Goal: Task Accomplishment & Management: Use online tool/utility

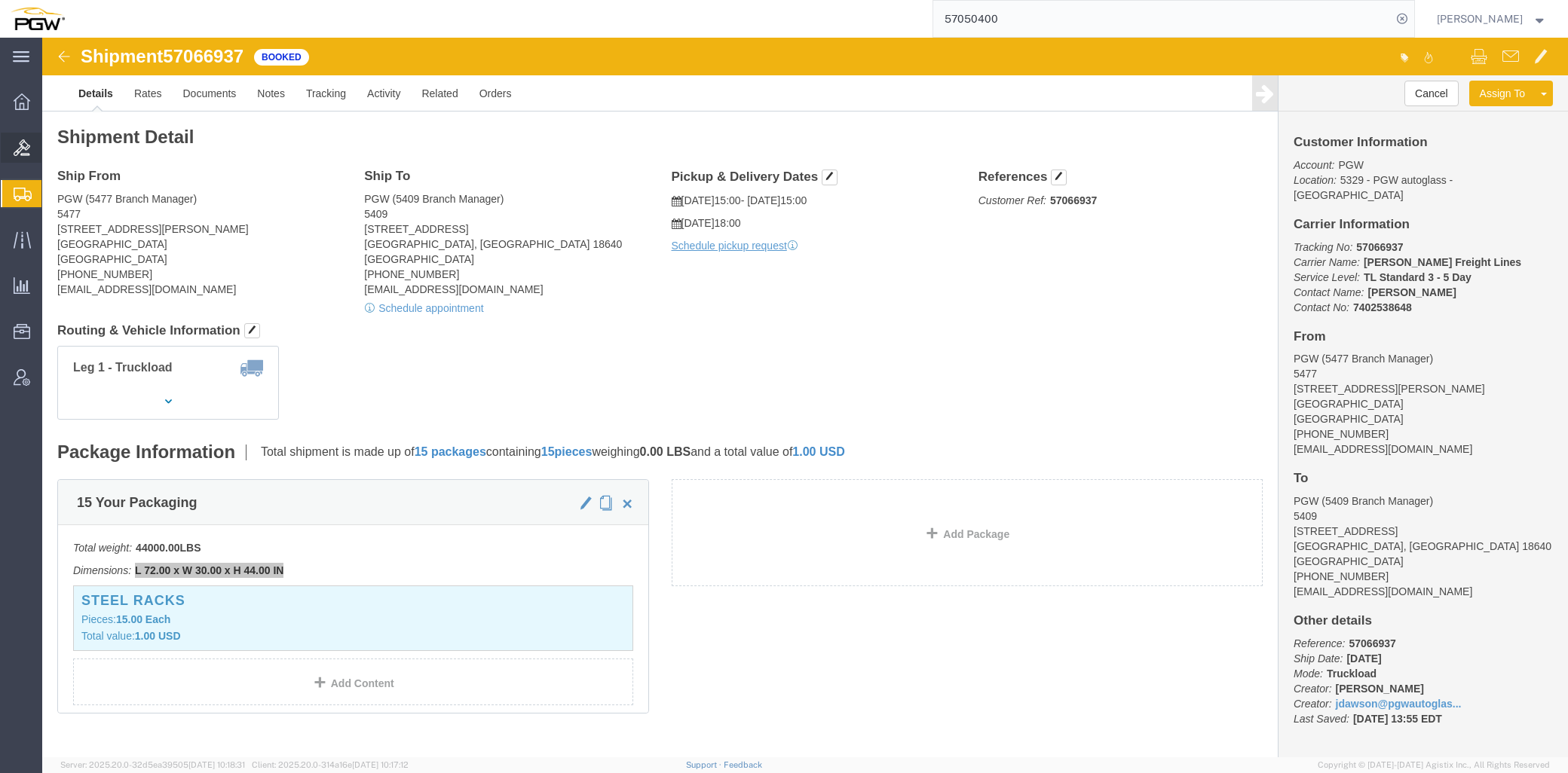
click at [52, 144] on span "Bids" at bounding box center [46, 147] width 11 height 30
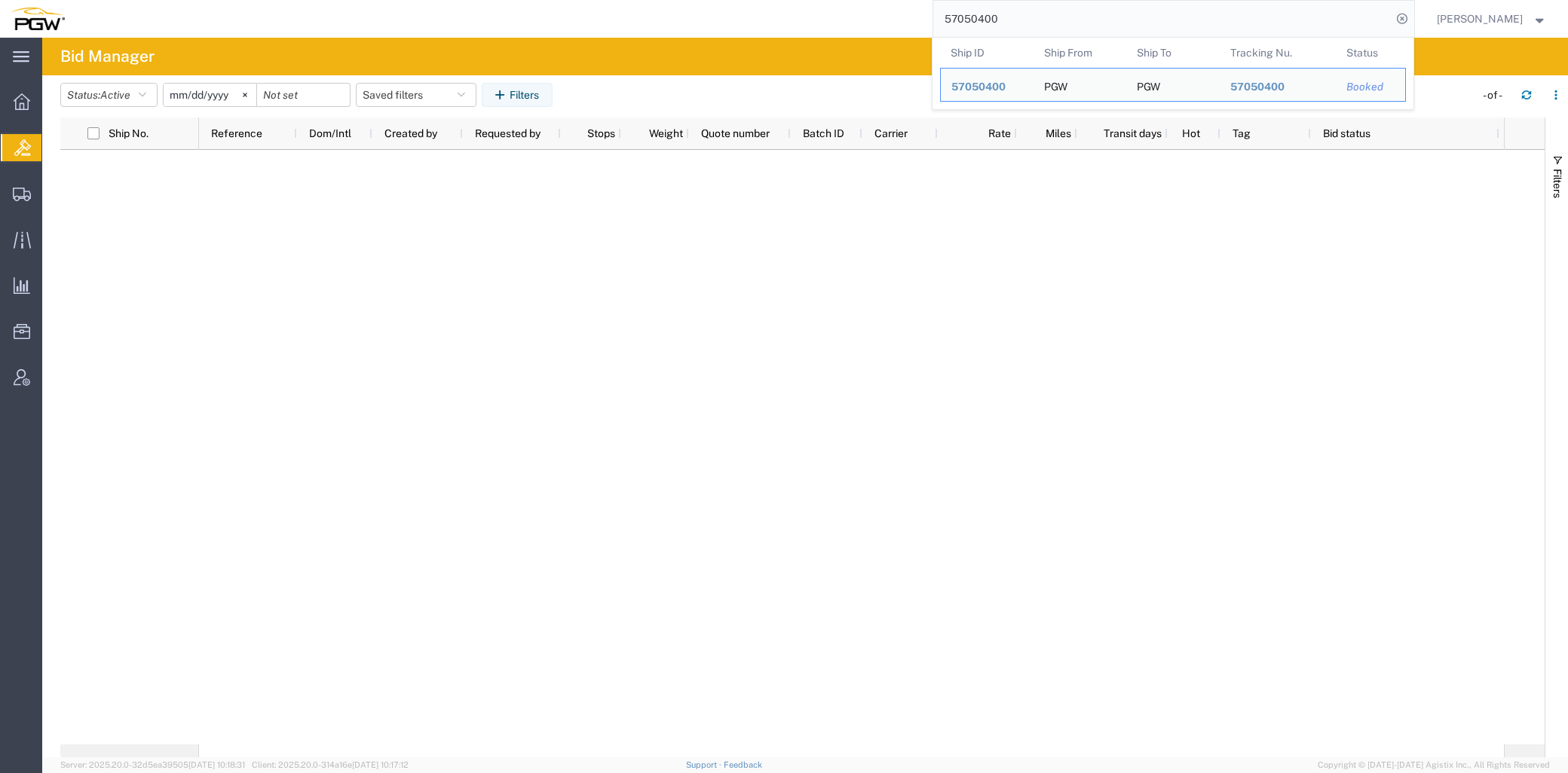
click at [1066, 29] on input "57050400" at bounding box center [1162, 19] width 459 height 36
drag, startPoint x: 1001, startPoint y: 13, endPoint x: 749, endPoint y: 2, distance: 252.2
click at [749, 2] on div "57050400 Ship ID Ship From Ship To Tracking Nu. Status Ship ID 57050400 Ship Fr…" at bounding box center [745, 19] width 1340 height 38
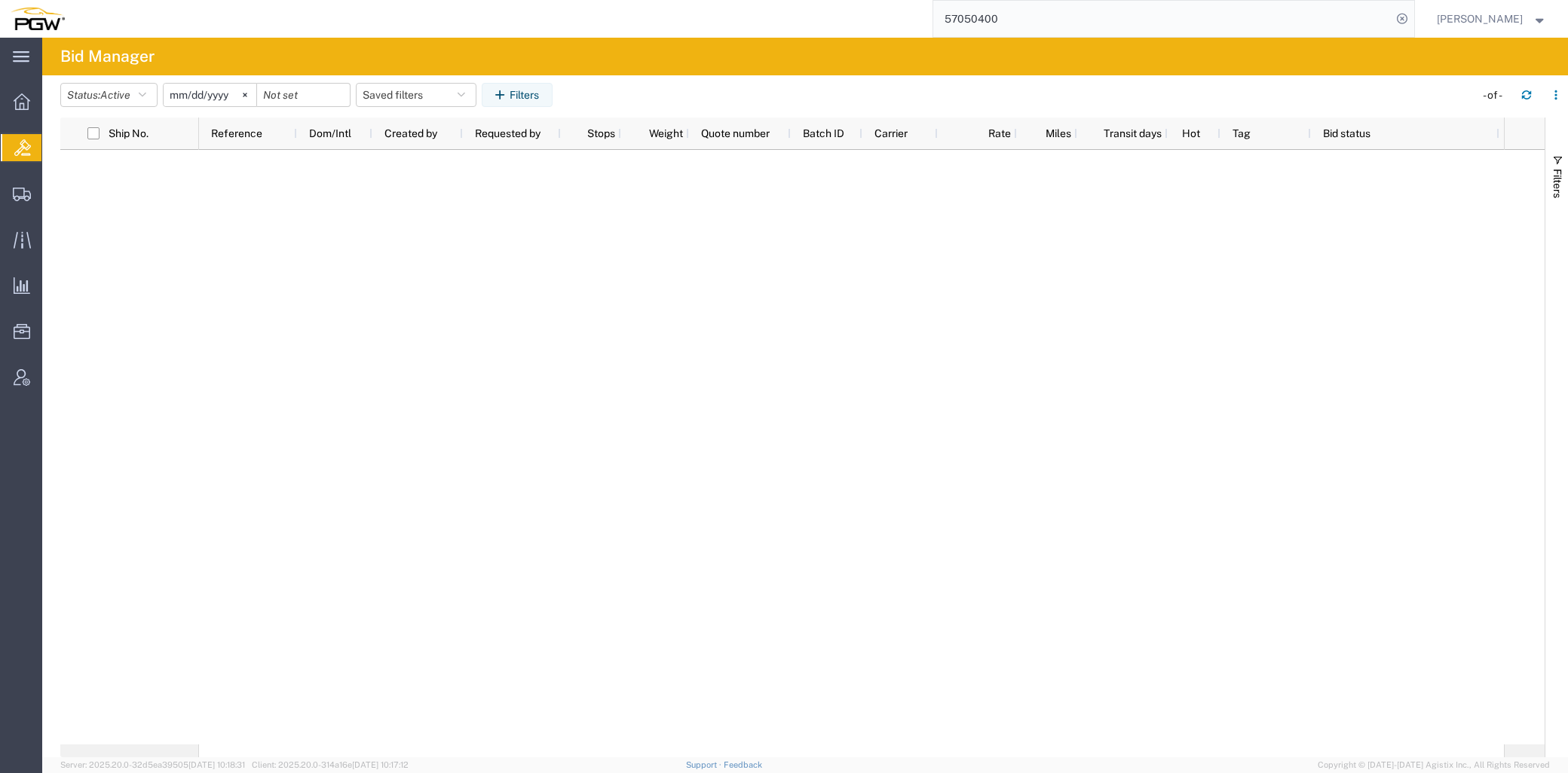
paste input "48579"
type input "57048579"
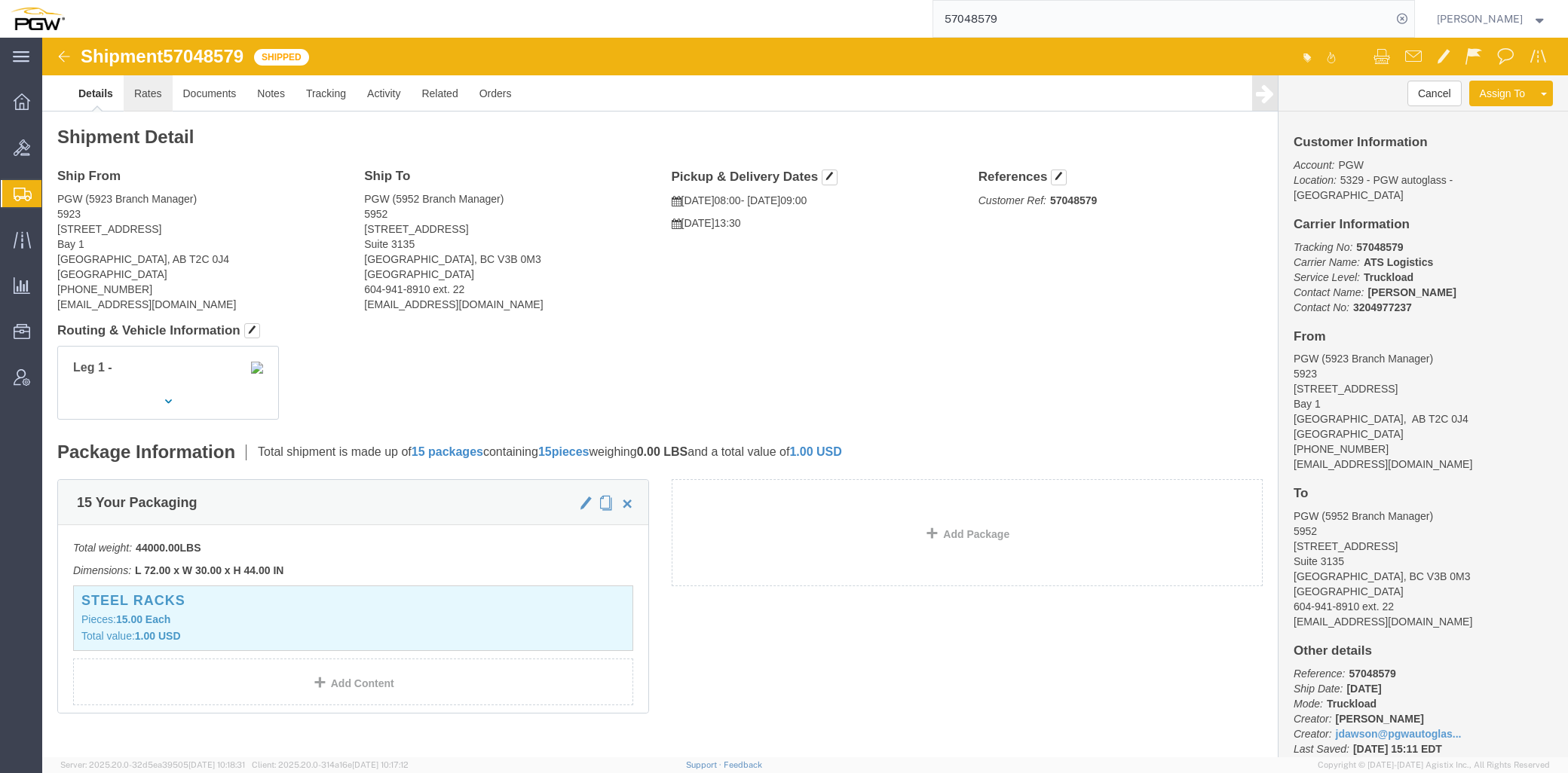
click link "Rates"
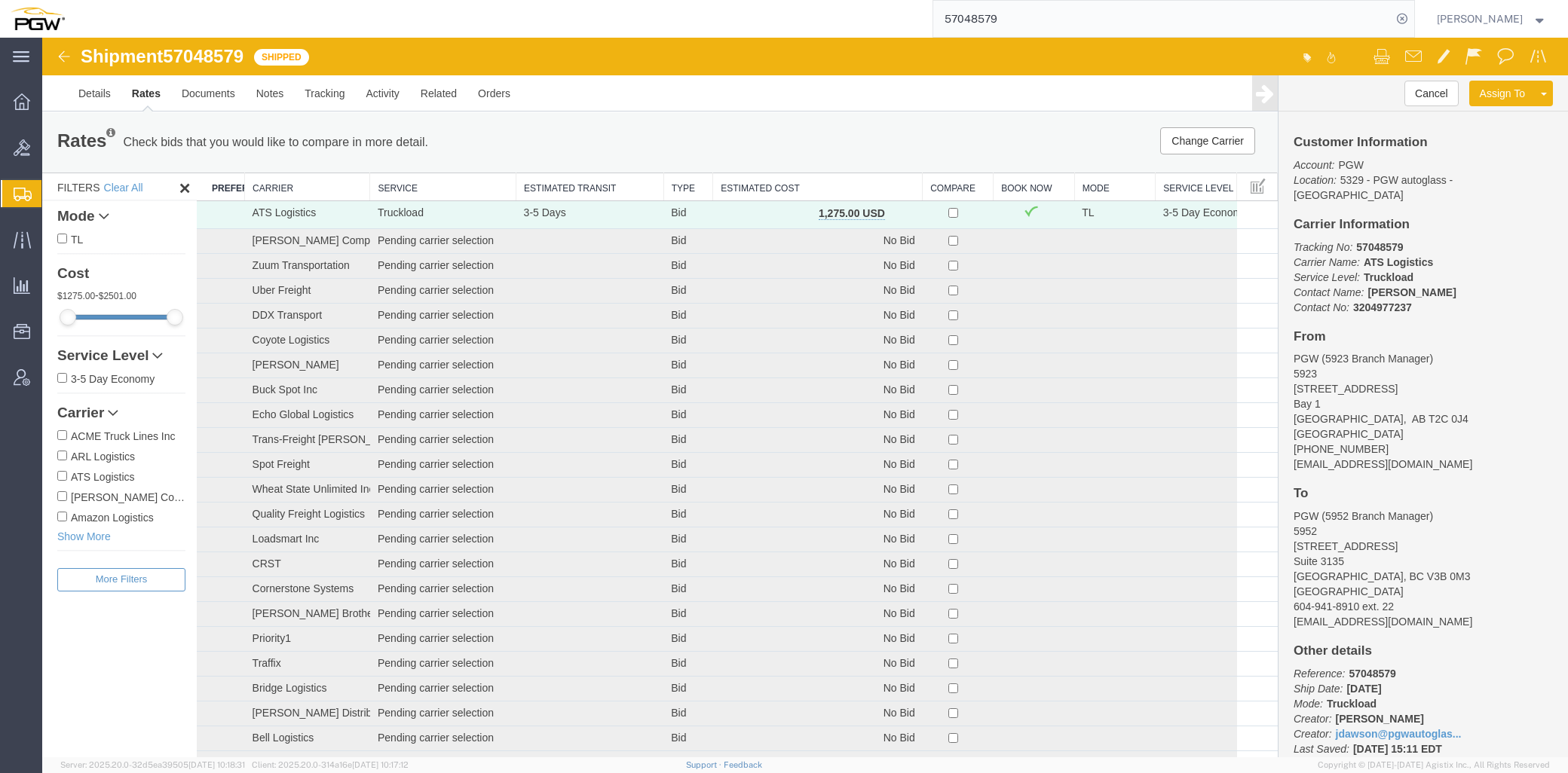
click at [791, 193] on th "Estimated Cost" at bounding box center [818, 188] width 210 height 28
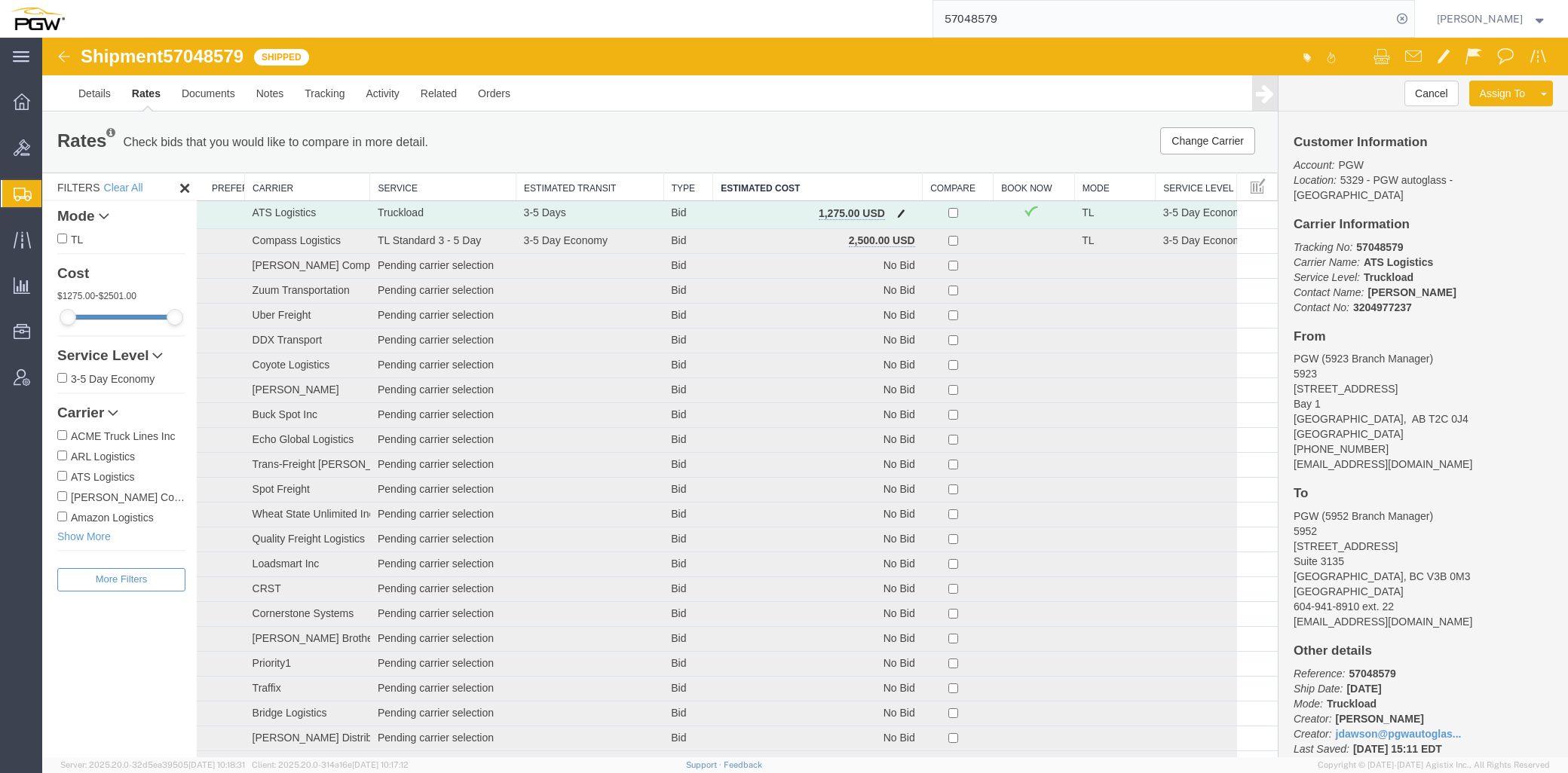
click at [897, 212] on span "button" at bounding box center [901, 213] width 8 height 11
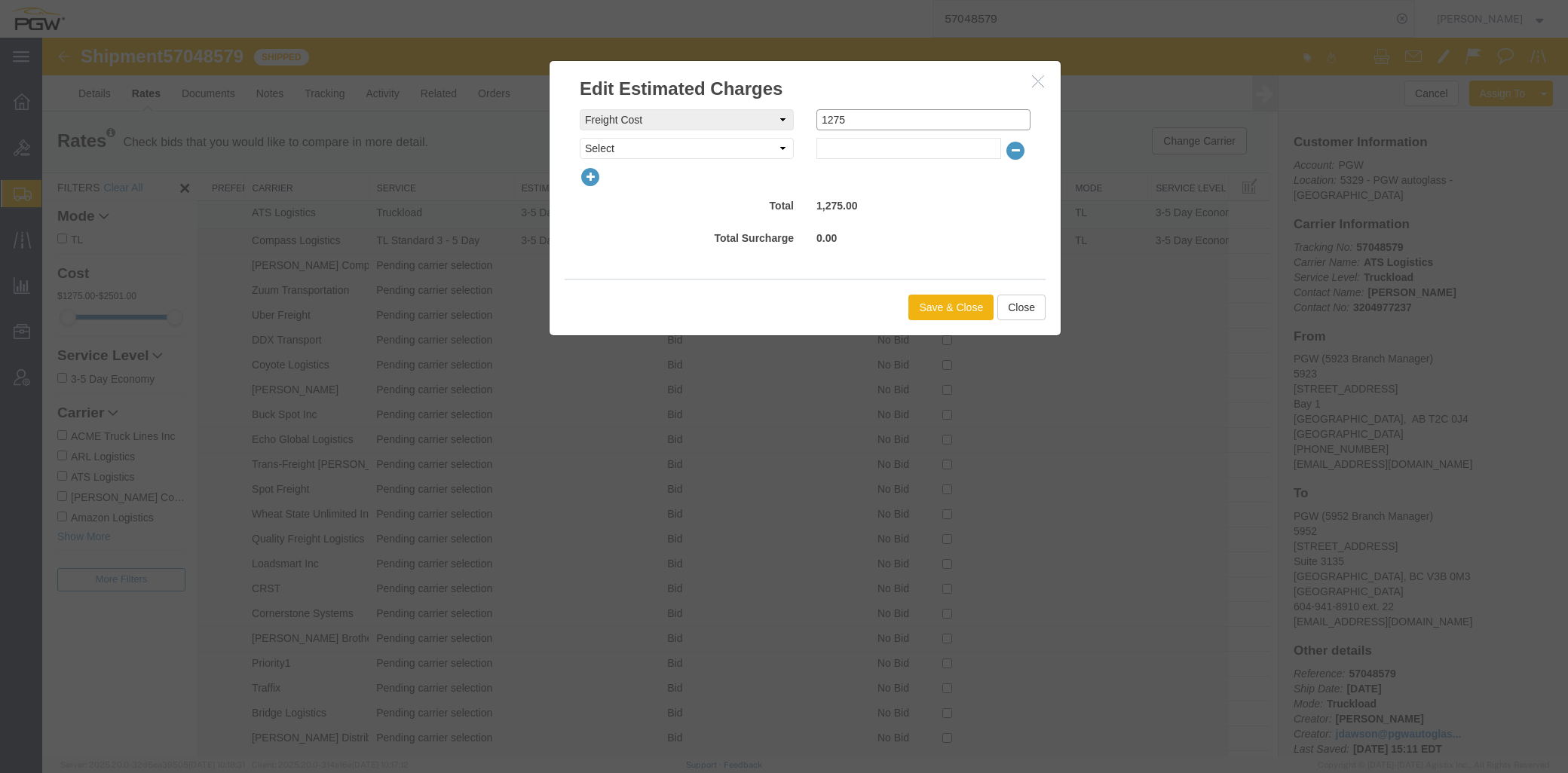
drag, startPoint x: 879, startPoint y: 122, endPoint x: 609, endPoint y: 109, distance: 270.3
click at [609, 107] on div "freightCost Select AES Filing Accessorial Delivery Charge Additional Invoice De…" at bounding box center [805, 190] width 511 height 177
type input "1700"
click at [954, 299] on button "Save & Close" at bounding box center [950, 307] width 85 height 26
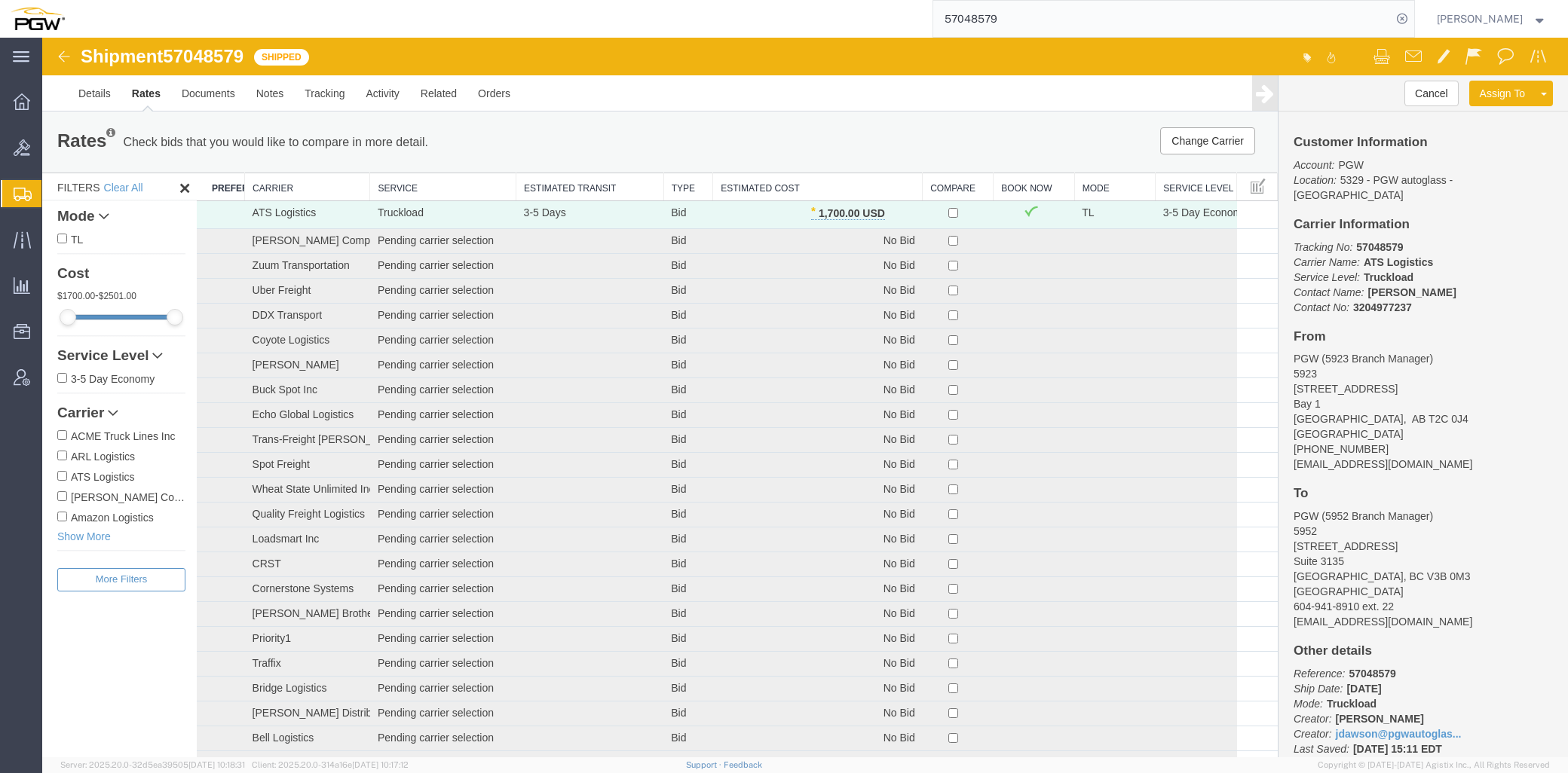
click at [1034, 25] on input "57048579" at bounding box center [1162, 19] width 459 height 36
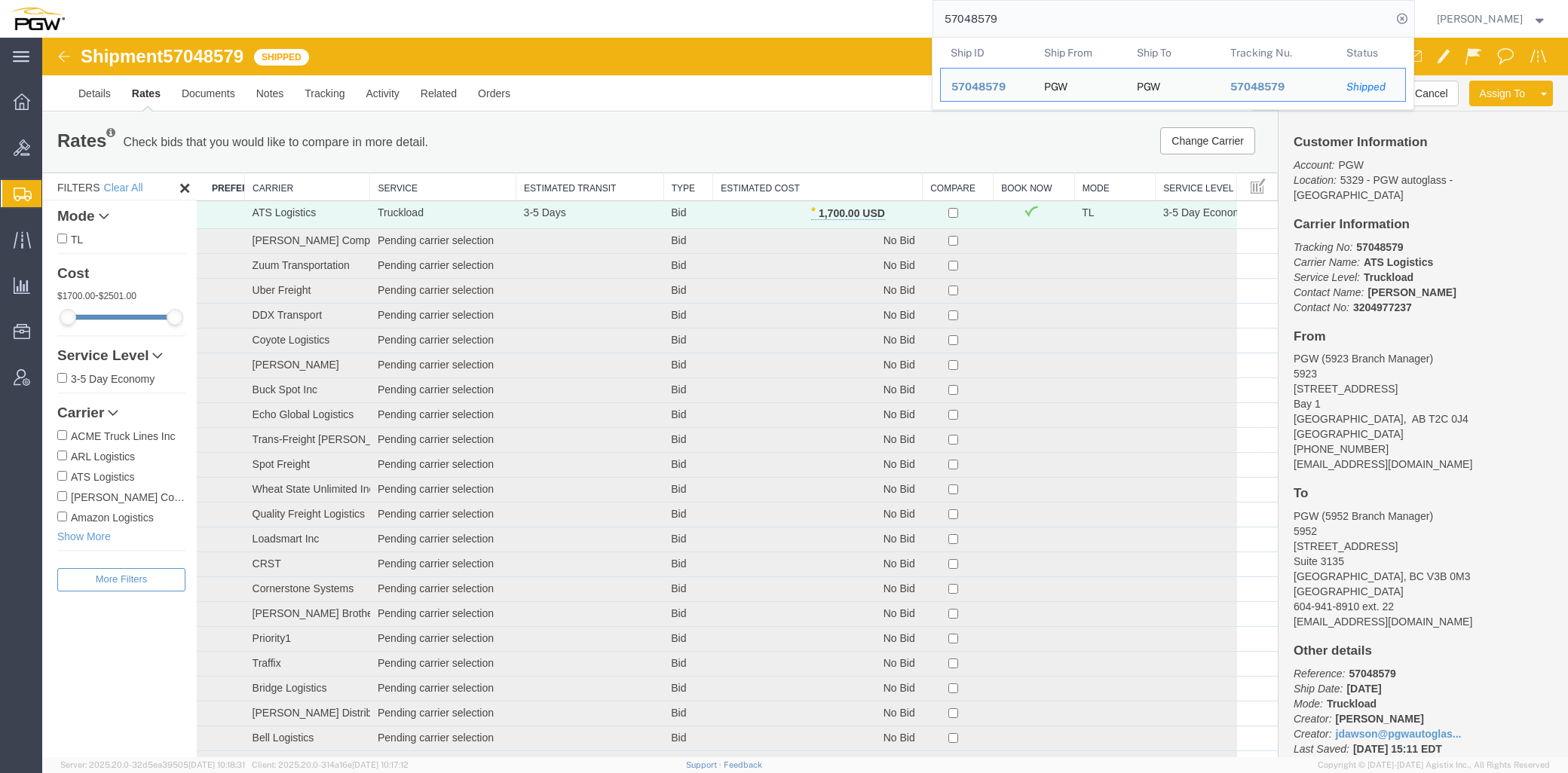
drag, startPoint x: 1064, startPoint y: 23, endPoint x: 558, endPoint y: 24, distance: 506.0
click at [560, 24] on div "57048579 Ship ID Ship From Ship To Tracking Nu. Status Ship ID 57048579 Ship Fr…" at bounding box center [745, 19] width 1340 height 38
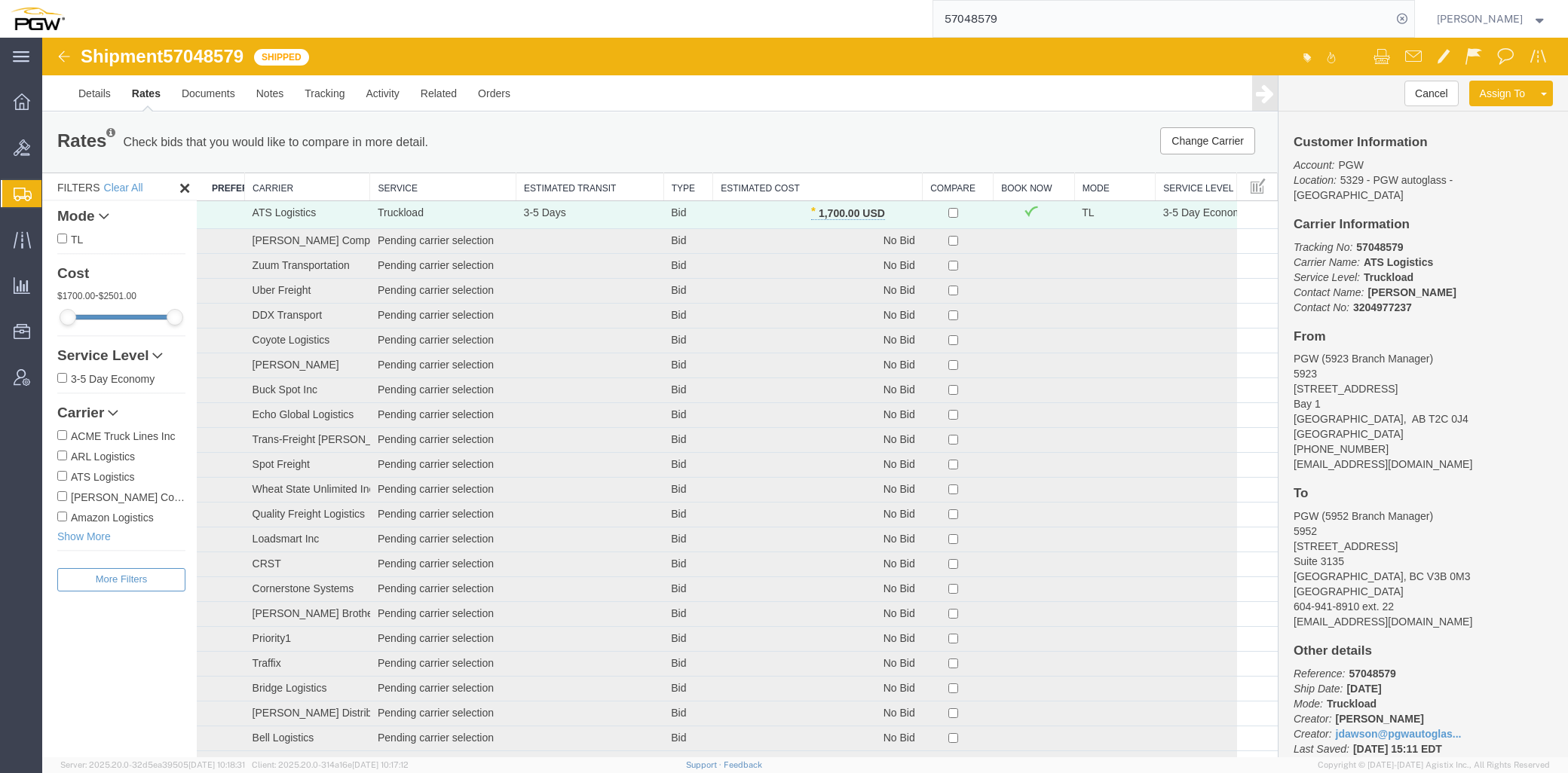
paste input "6"
type input "57048576"
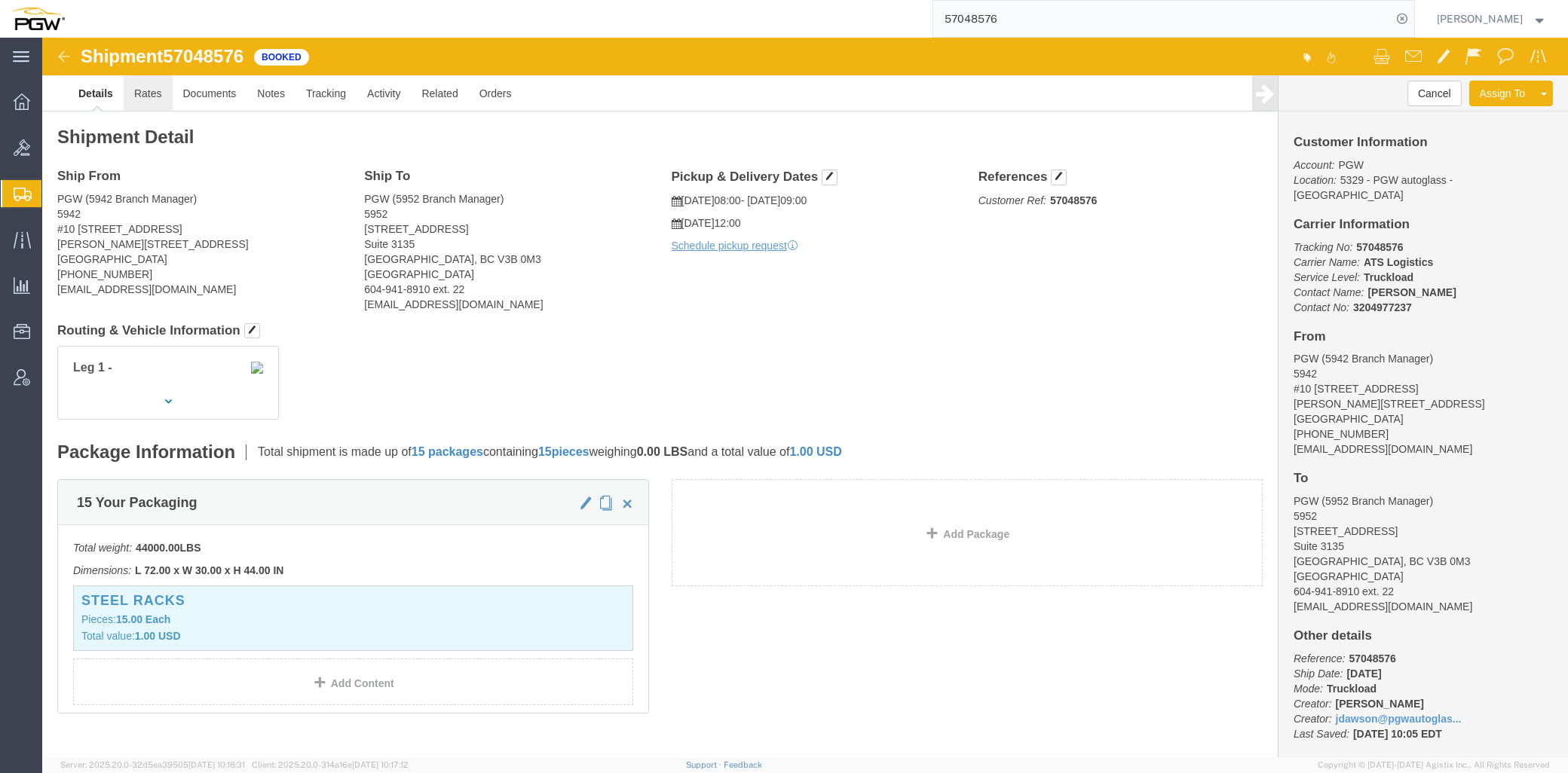
click link "Rates"
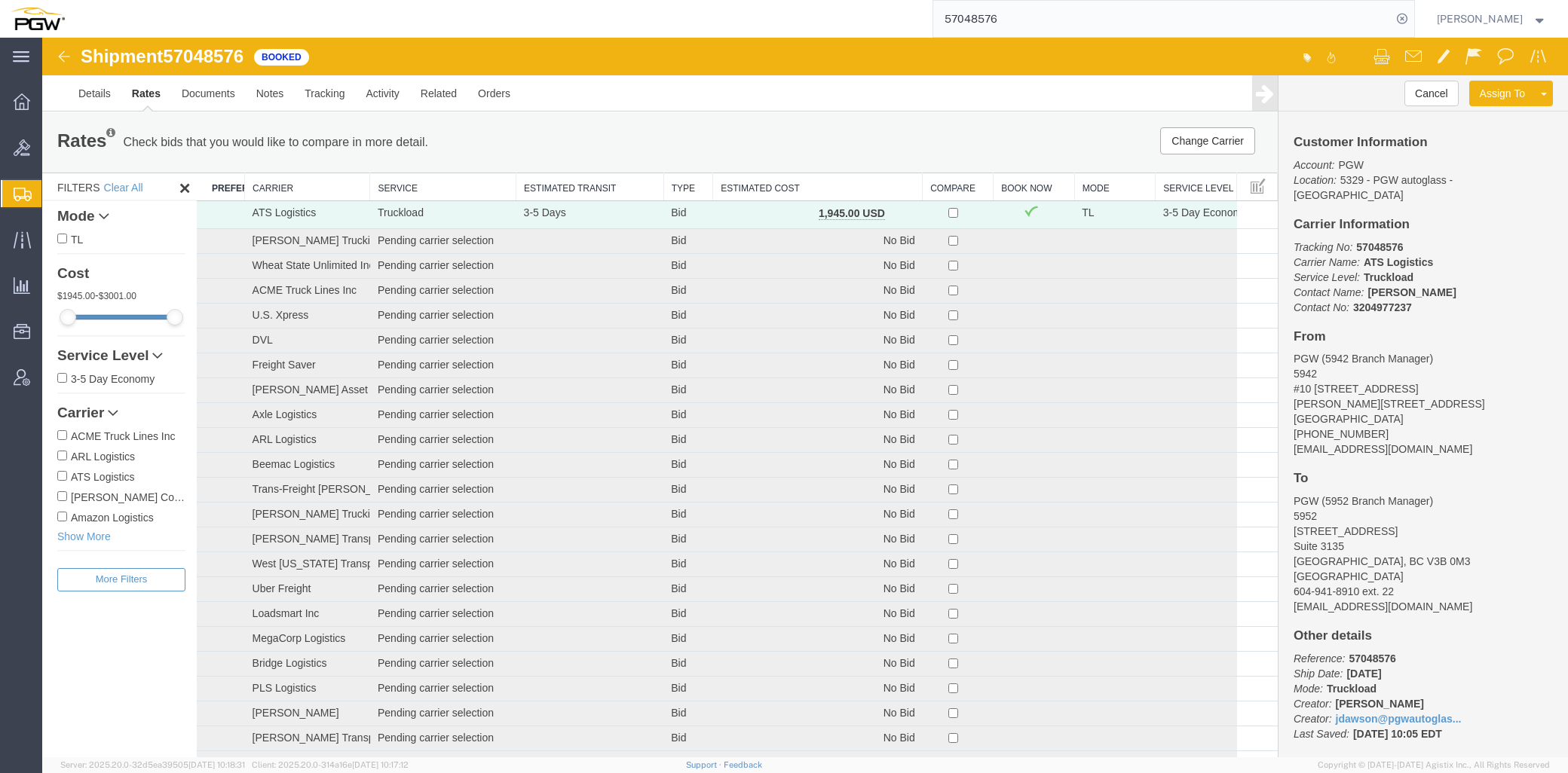
click at [796, 182] on th "Estimated Cost" at bounding box center [818, 188] width 210 height 28
click at [897, 215] on span "button" at bounding box center [901, 213] width 8 height 11
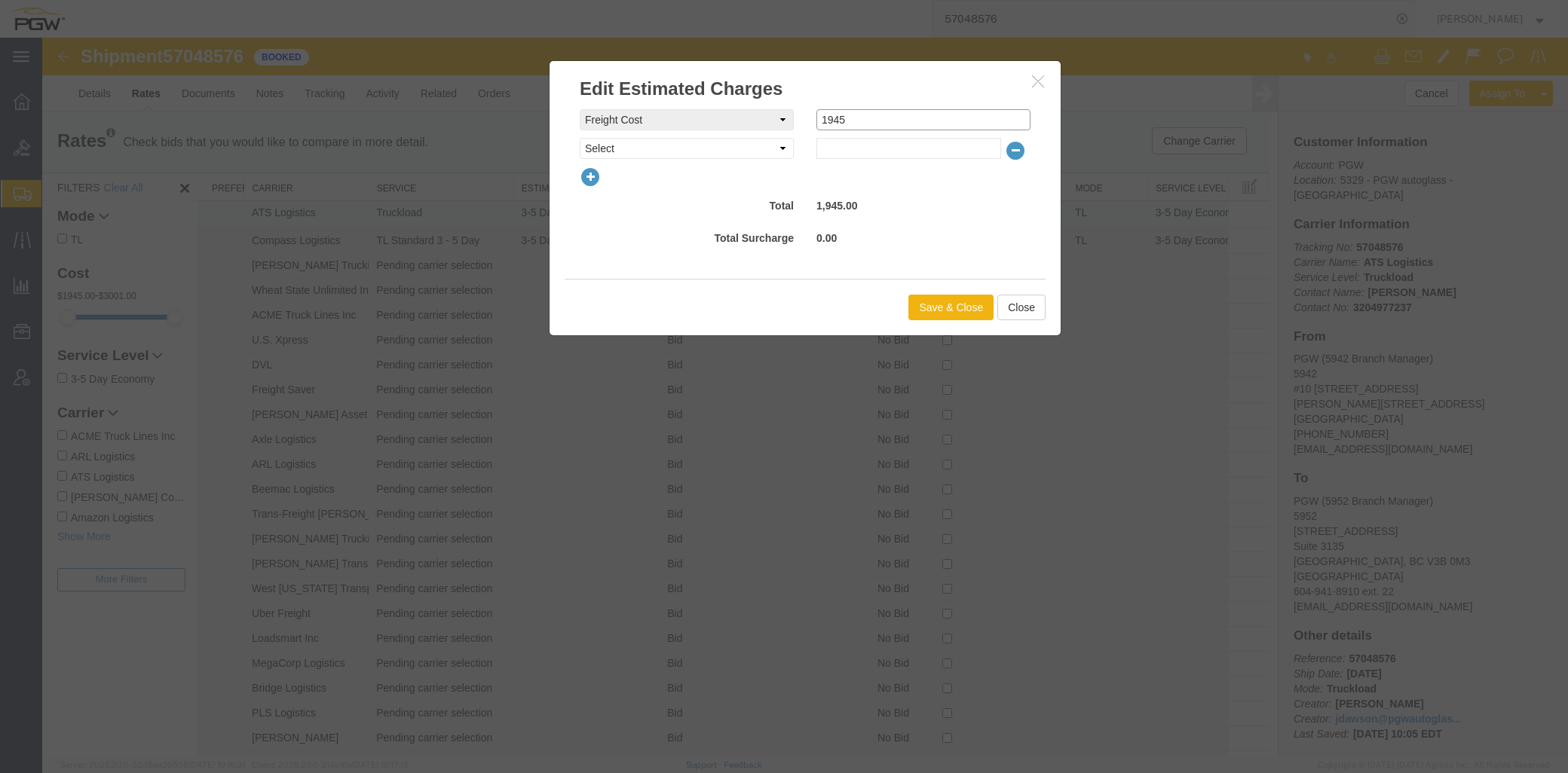
click at [760, 122] on div "freightCost Select AES Filing Accessorial Delivery Charge Additional Invoice De…" at bounding box center [805, 120] width 474 height 21
type input "2300"
click at [932, 301] on button "Save & Close" at bounding box center [950, 307] width 85 height 26
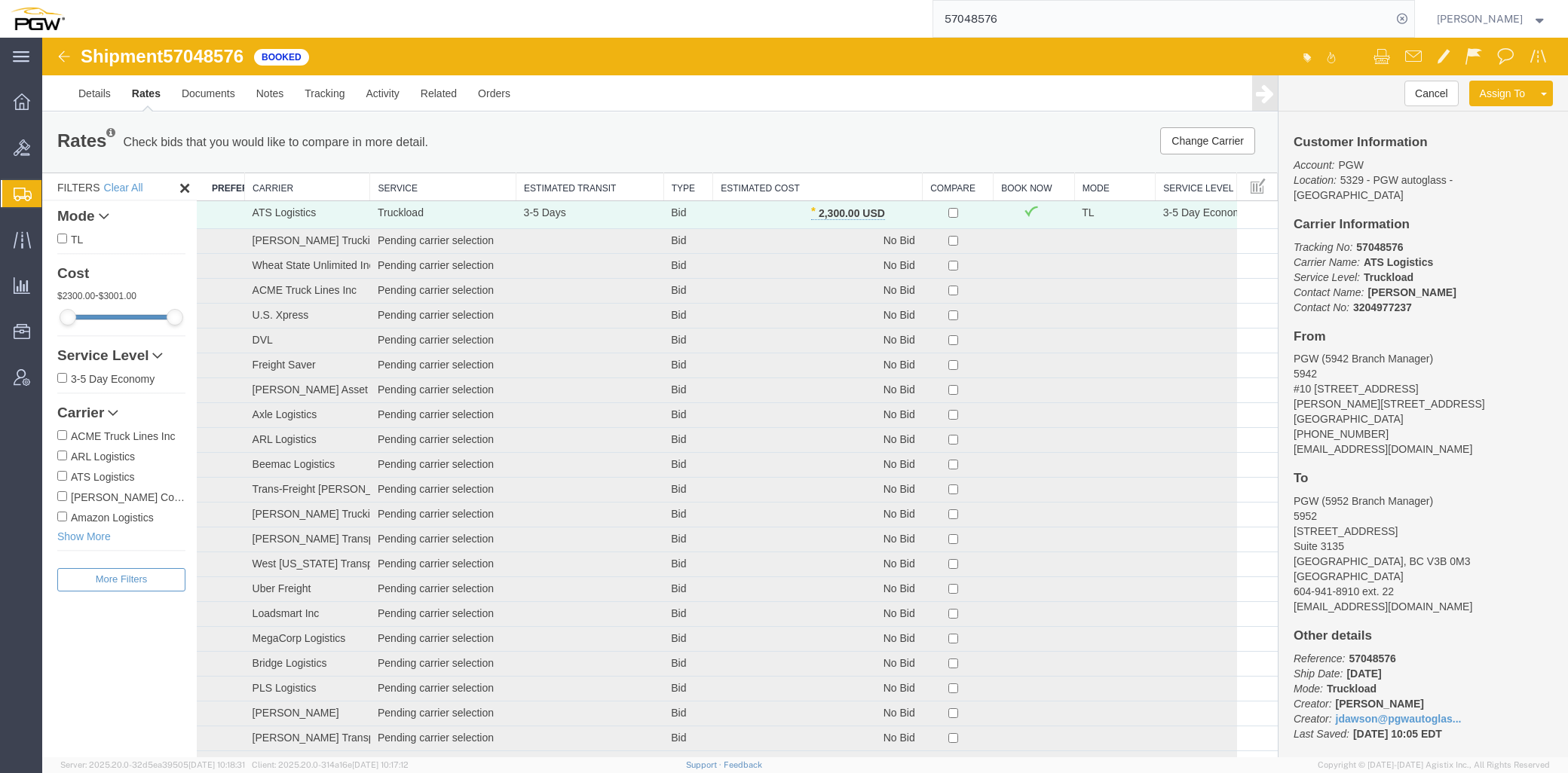
click at [786, 189] on th "Estimated Cost" at bounding box center [818, 188] width 210 height 28
click at [52, 145] on span "Bids" at bounding box center [46, 147] width 11 height 30
